Goal: Find specific page/section: Find specific page/section

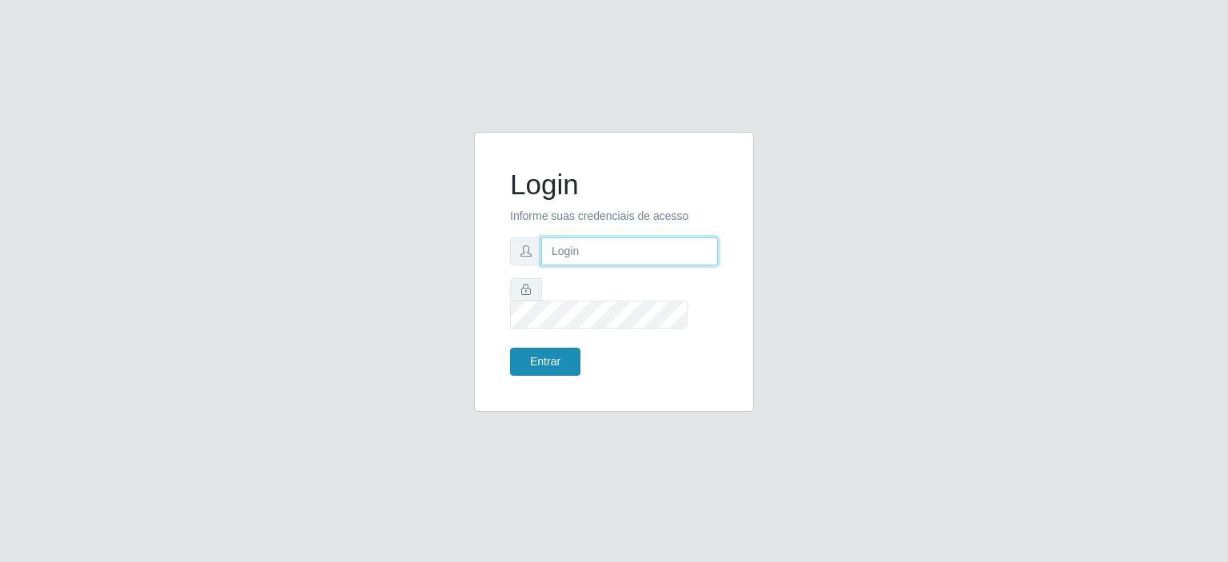
type input "[EMAIL_ADDRESS][DOMAIN_NAME]"
click at [569, 352] on button "Entrar" at bounding box center [545, 362] width 70 height 28
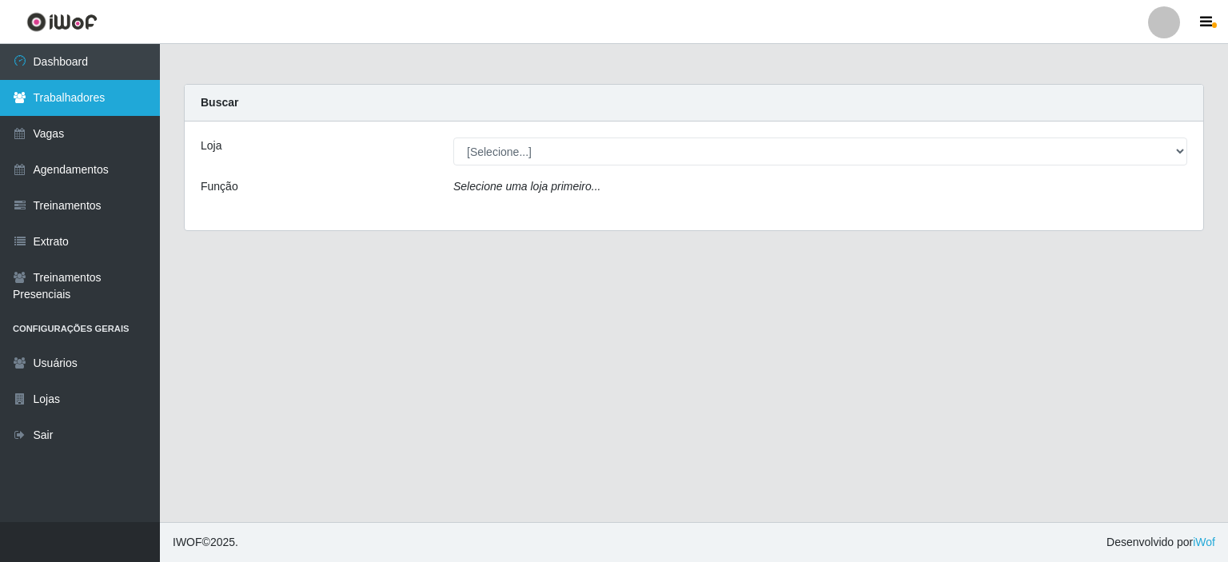
click at [90, 83] on link "Trabalhadores" at bounding box center [80, 98] width 160 height 36
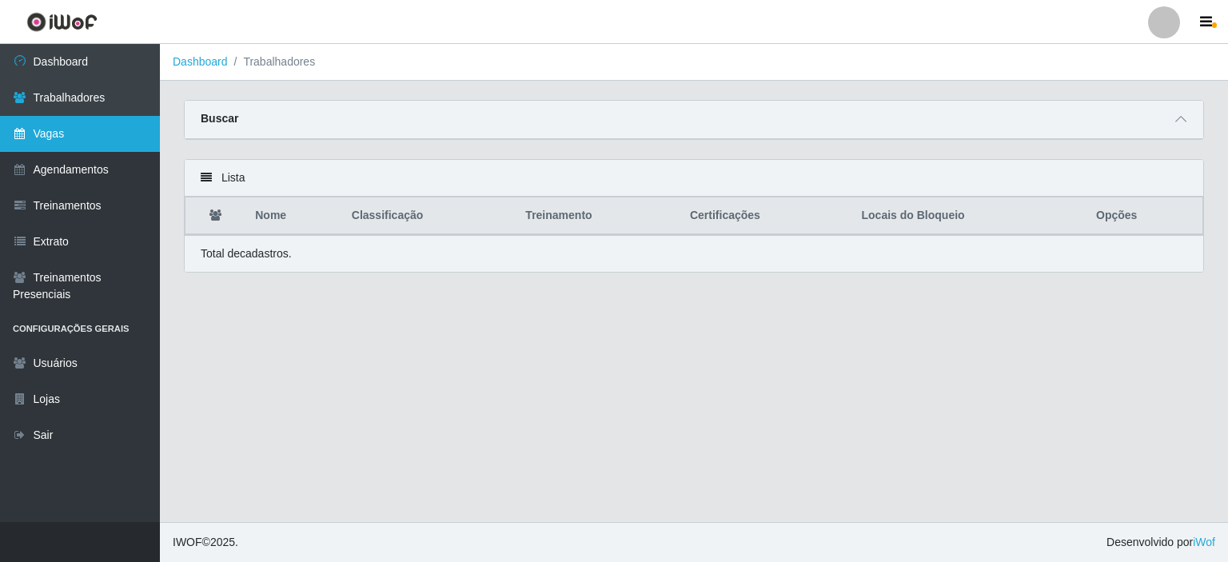
click at [69, 136] on link "Vagas" at bounding box center [80, 134] width 160 height 36
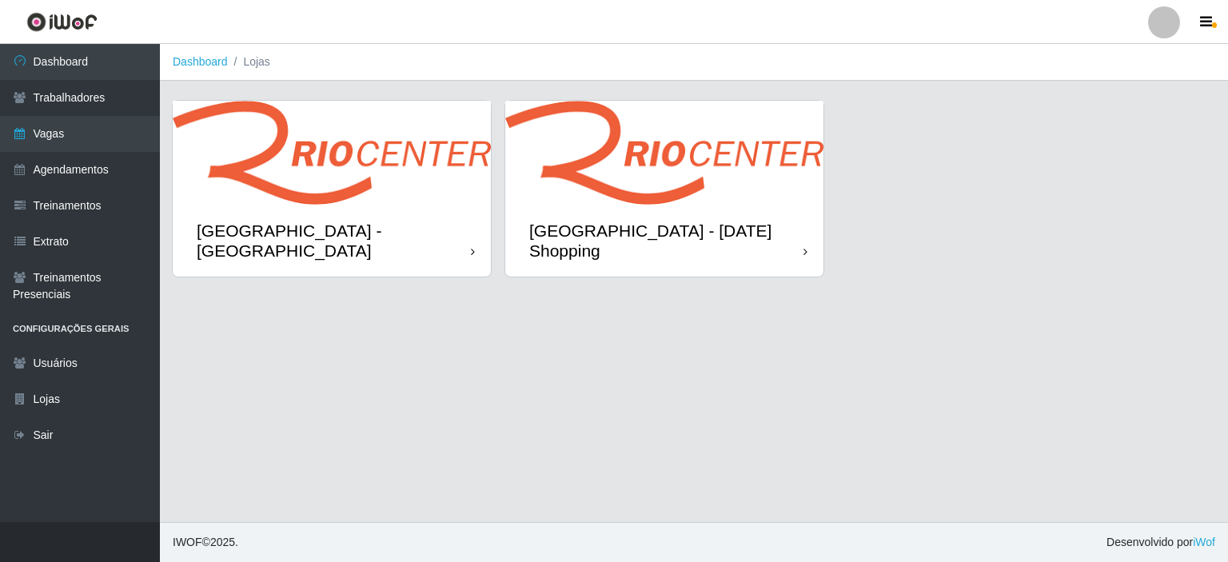
click at [390, 214] on div "[GEOGRAPHIC_DATA] - [GEOGRAPHIC_DATA]" at bounding box center [332, 241] width 318 height 72
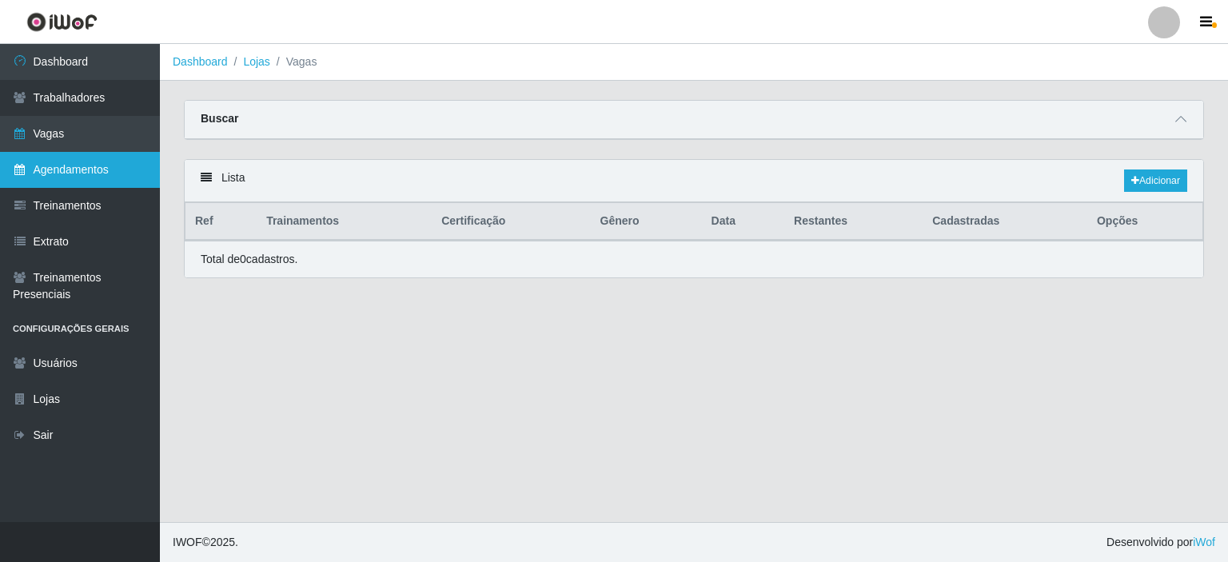
click at [44, 183] on link "Agendamentos" at bounding box center [80, 170] width 160 height 36
